Goal: Task Accomplishment & Management: Manage account settings

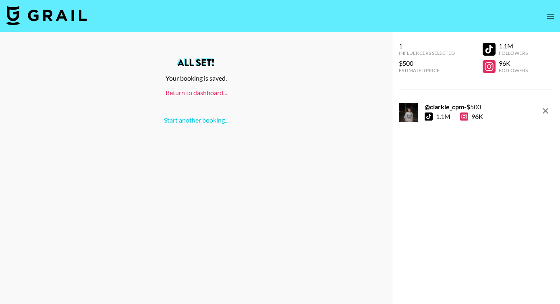
click at [179, 89] on link "Return to dashboard..." at bounding box center [196, 93] width 61 height 8
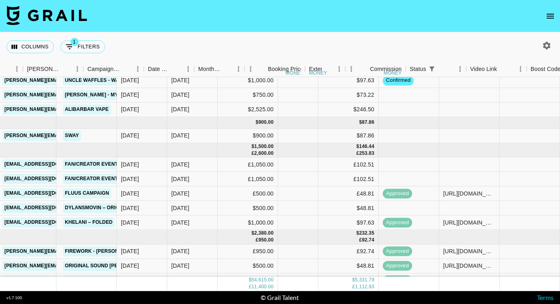
scroll to position [148, 355]
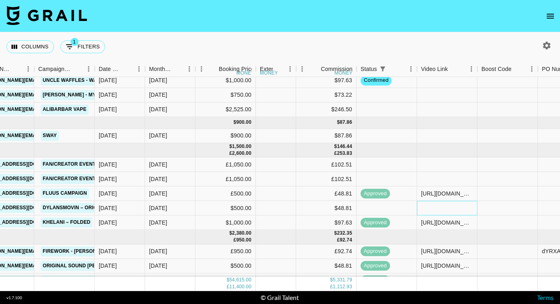
click at [428, 207] on div at bounding box center [447, 208] width 60 height 15
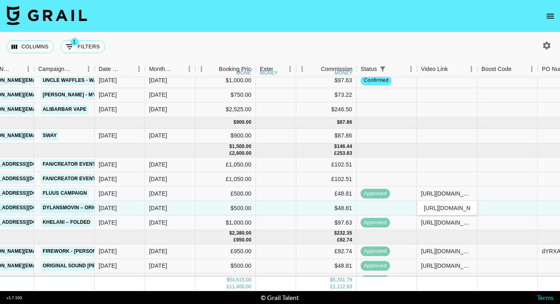
scroll to position [0, 127]
type input "[URL][DOMAIN_NAME]"
click at [467, 42] on div "Columns 1 Filters + Booking" at bounding box center [280, 46] width 560 height 29
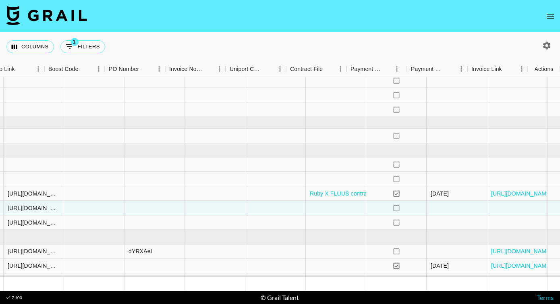
scroll to position [148, 788]
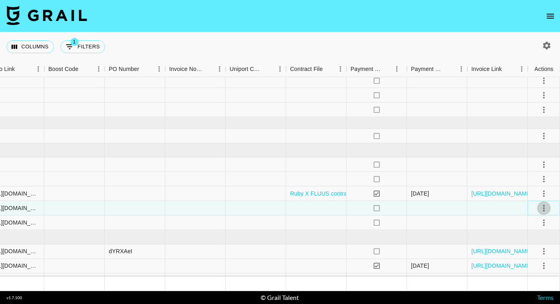
click at [543, 208] on icon "select merge strategy" at bounding box center [544, 208] width 2 height 6
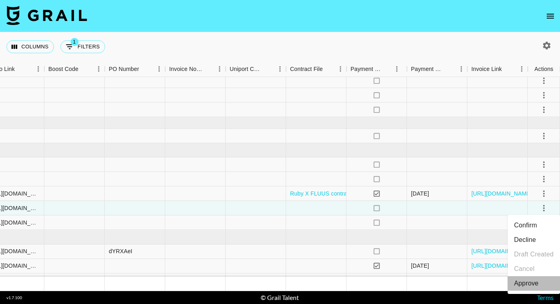
click at [525, 284] on div "Approve" at bounding box center [526, 283] width 25 height 10
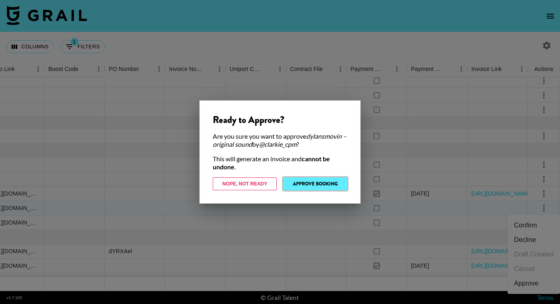
click at [316, 181] on button "Approve Booking" at bounding box center [315, 183] width 64 height 13
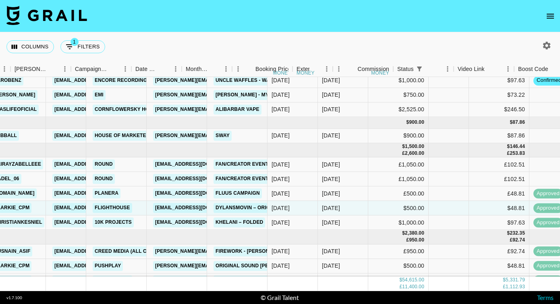
scroll to position [148, 160]
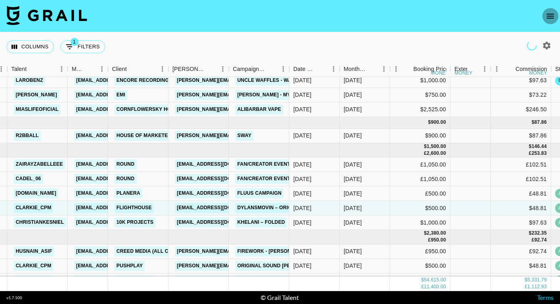
click at [551, 16] on icon "open drawer" at bounding box center [550, 16] width 7 height 5
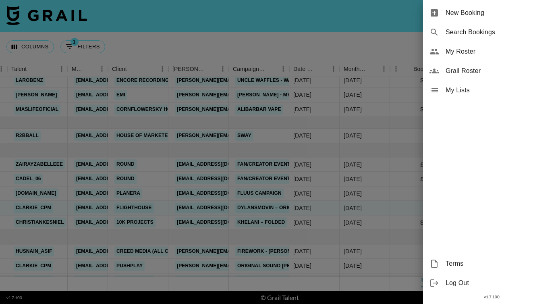
click at [451, 53] on span "My Roster" at bounding box center [500, 52] width 108 height 10
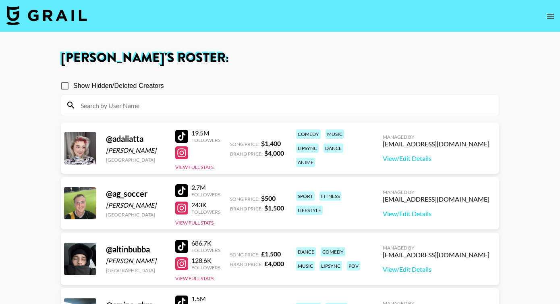
click at [199, 107] on input at bounding box center [285, 105] width 418 height 13
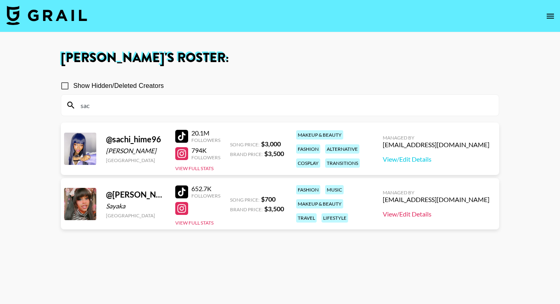
type input "sac"
click at [454, 215] on link "View/Edit Details" at bounding box center [436, 214] width 107 height 8
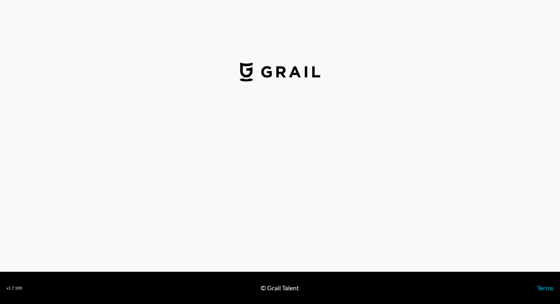
select select "USD"
